Goal: Task Accomplishment & Management: Manage account settings

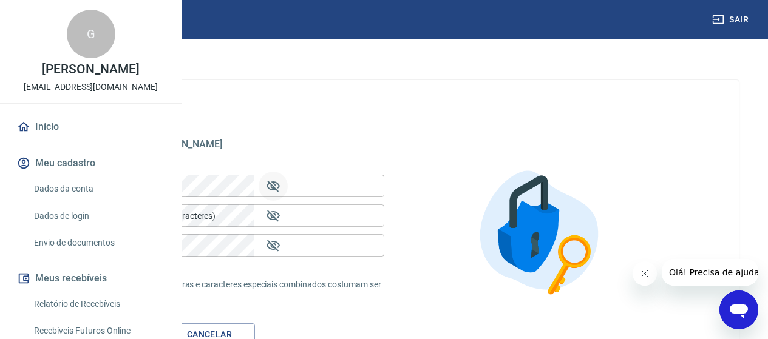
click at [280, 186] on icon "Mostrar/esconder senha" at bounding box center [273, 186] width 15 height 15
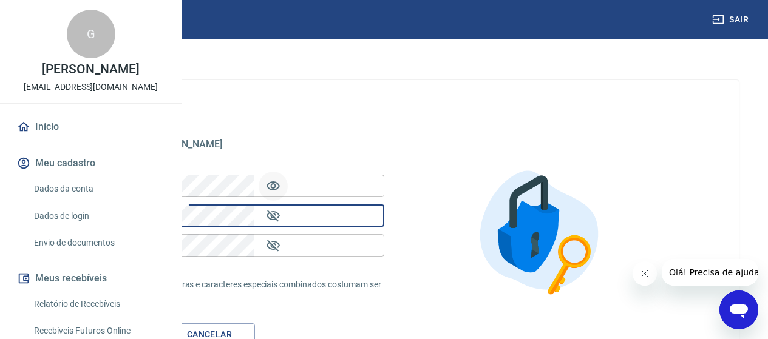
click at [555, 274] on img at bounding box center [542, 233] width 158 height 158
click at [280, 219] on icon "Mostrar/esconder senha" at bounding box center [272, 216] width 13 height 12
click at [280, 240] on icon "Mostrar/esconder senha" at bounding box center [273, 245] width 15 height 15
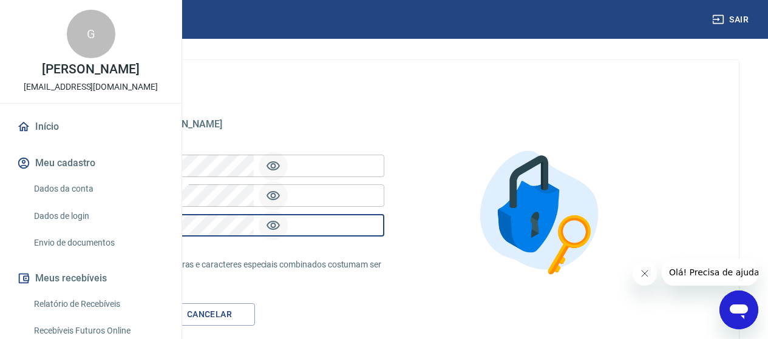
scroll to position [36, 0]
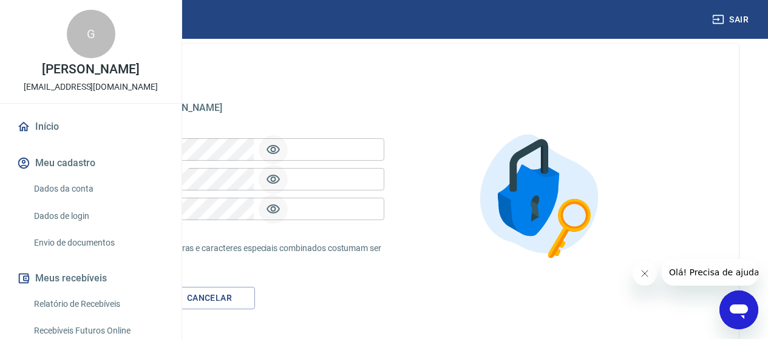
click at [159, 289] on button "Salvar" at bounding box center [113, 298] width 91 height 22
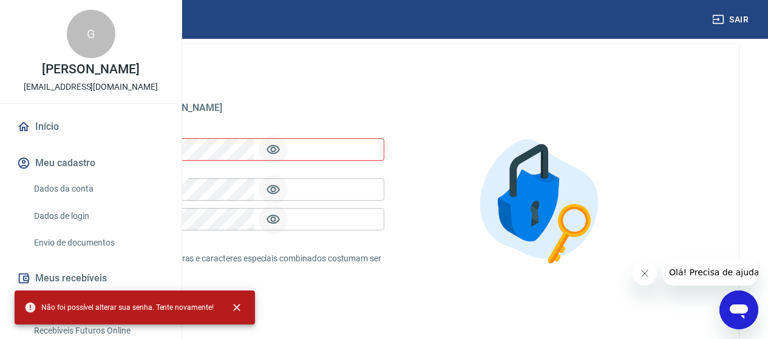
click at [280, 149] on icon "Mostrar/esconder senha" at bounding box center [272, 149] width 13 height 9
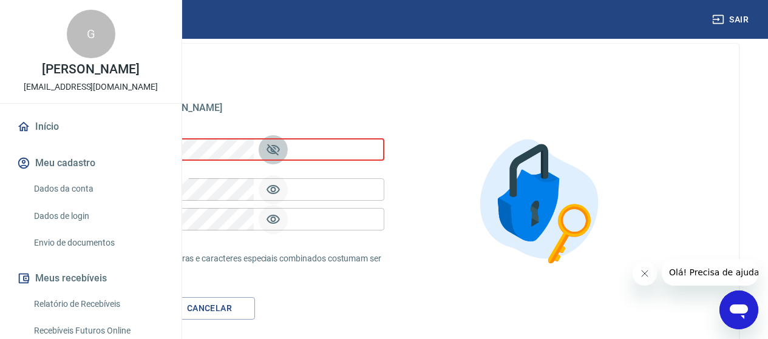
click at [288, 149] on button "Mostrar/esconder senha" at bounding box center [272, 149] width 29 height 29
click at [229, 149] on div "[EMAIL_ADDRESS][DOMAIN_NAME] [EMAIL_ADDRESS][DOMAIN_NAME] Senha atual Senha atu…" at bounding box center [383, 201] width 709 height 315
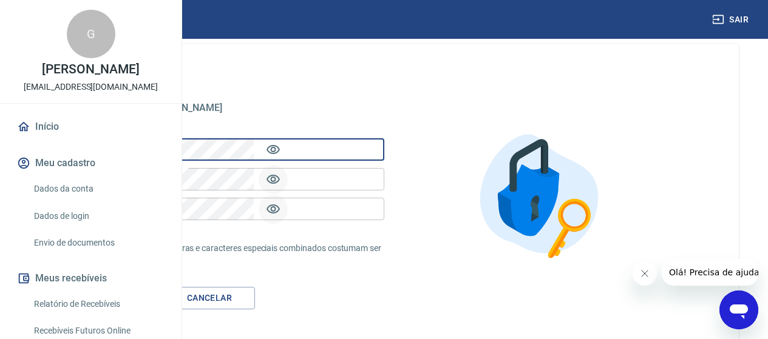
click at [159, 299] on button "Salvar" at bounding box center [113, 298] width 91 height 22
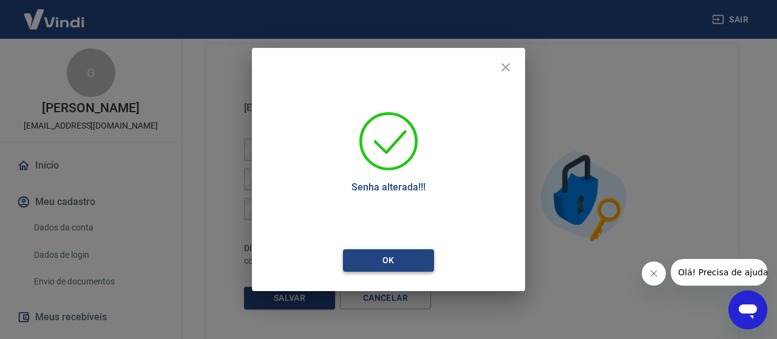
click at [400, 258] on button "Ok" at bounding box center [388, 260] width 91 height 22
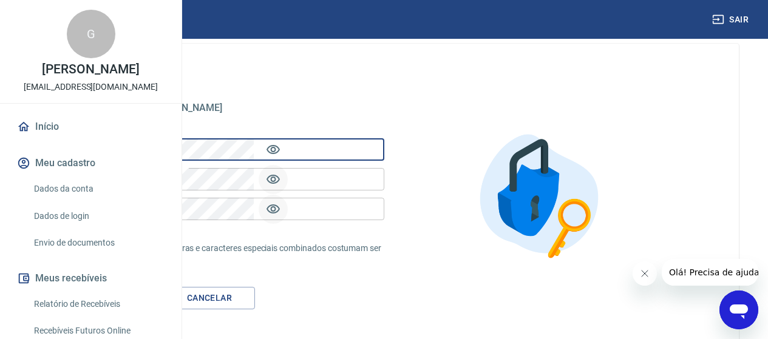
click at [578, 84] on div "[EMAIL_ADDRESS][DOMAIN_NAME] [EMAIL_ADDRESS][DOMAIN_NAME] Senha atual Senha atu…" at bounding box center [383, 196] width 709 height 305
